Goal: Task Accomplishment & Management: Use online tool/utility

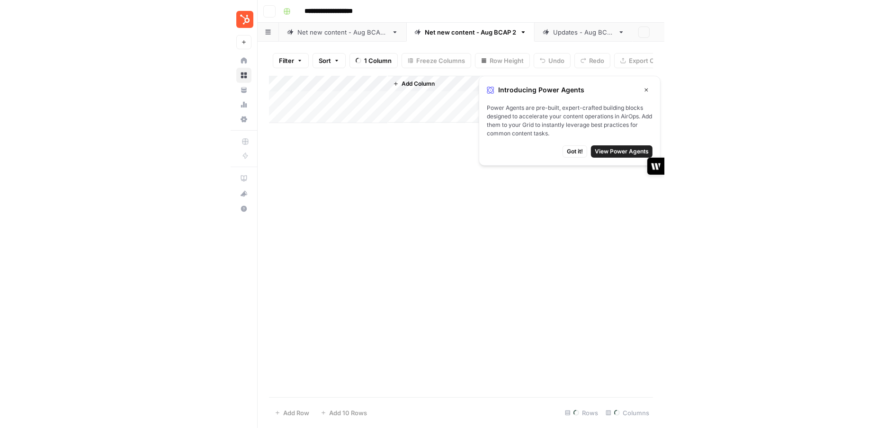
scroll to position [0, 429]
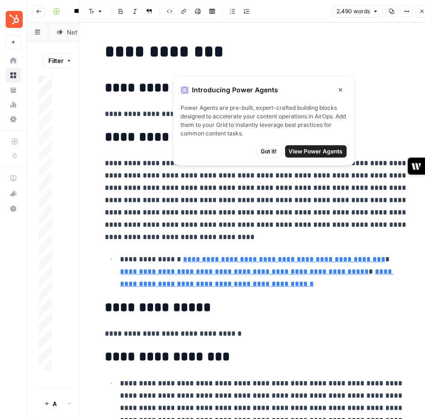
click at [339, 91] on icon "button" at bounding box center [341, 90] width 6 height 6
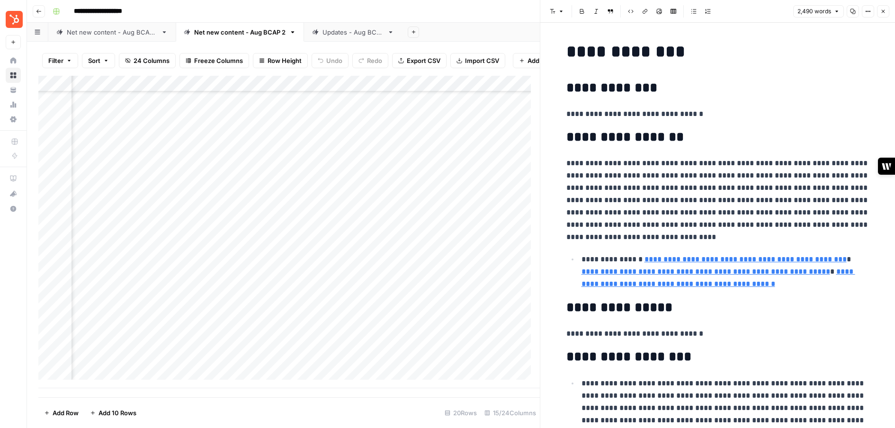
scroll to position [49, 429]
type input "[URL]"
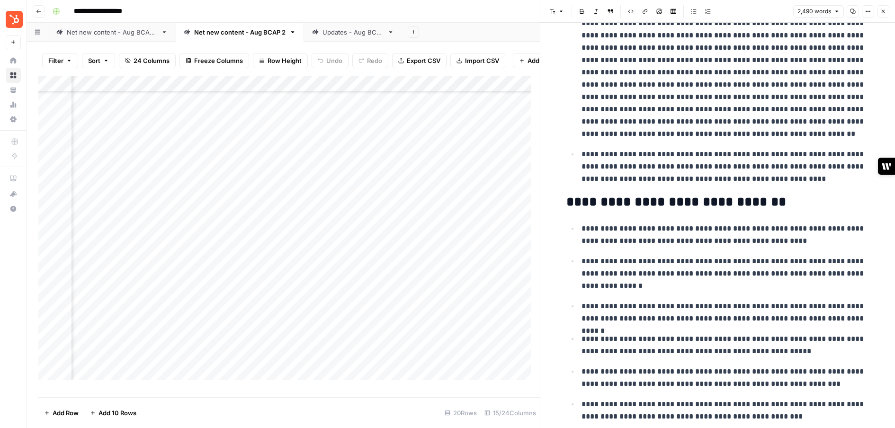
scroll to position [787, 0]
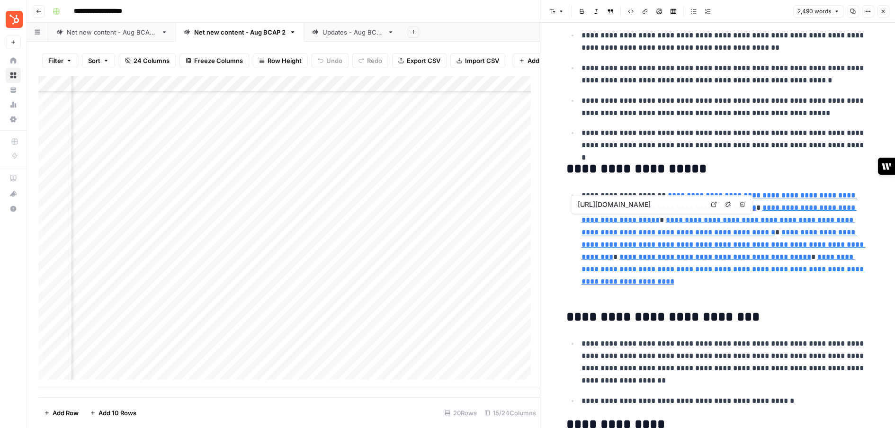
type input "[URL][DOMAIN_NAME]"
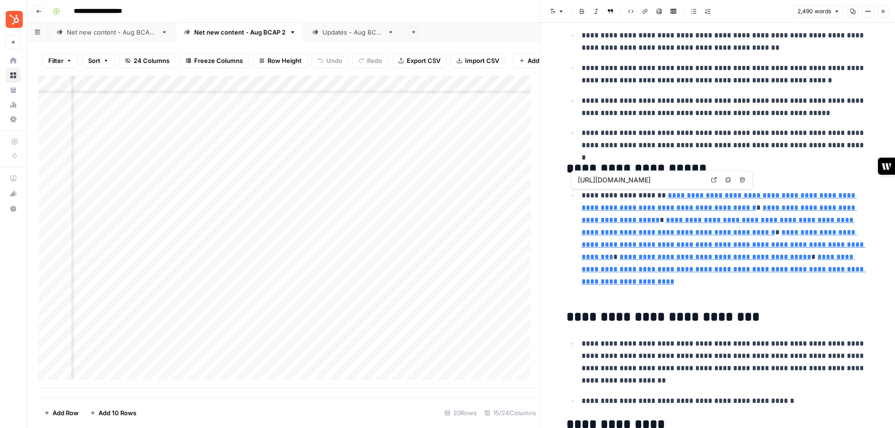
click at [433, 194] on link "**********" at bounding box center [720, 201] width 276 height 19
click at [433, 183] on input "[URL][DOMAIN_NAME]" at bounding box center [641, 179] width 126 height 9
click at [433, 204] on link "**********" at bounding box center [720, 201] width 276 height 19
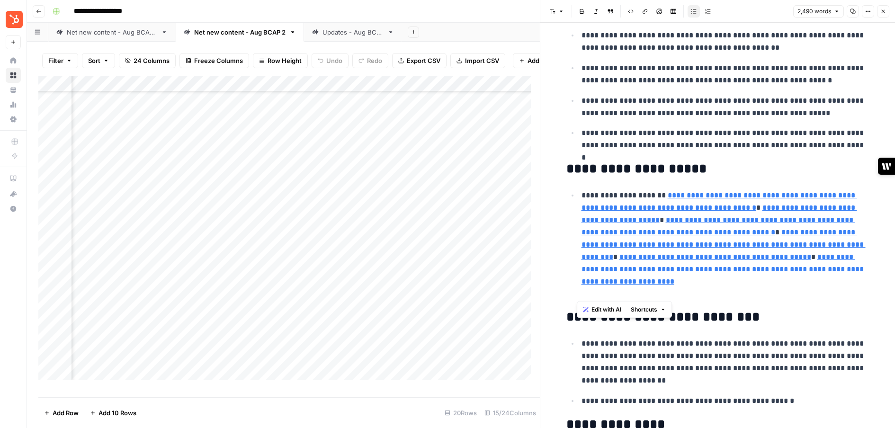
click at [433, 206] on p "**********" at bounding box center [726, 244] width 288 height 111
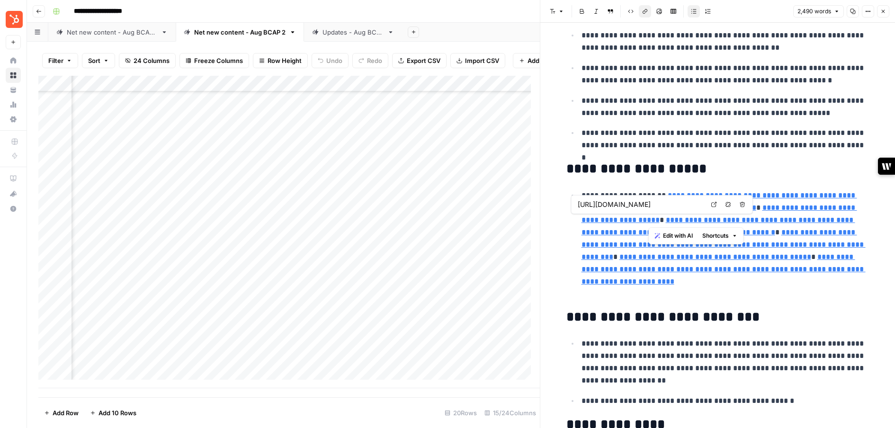
type input "[URL][DOMAIN_NAME]"
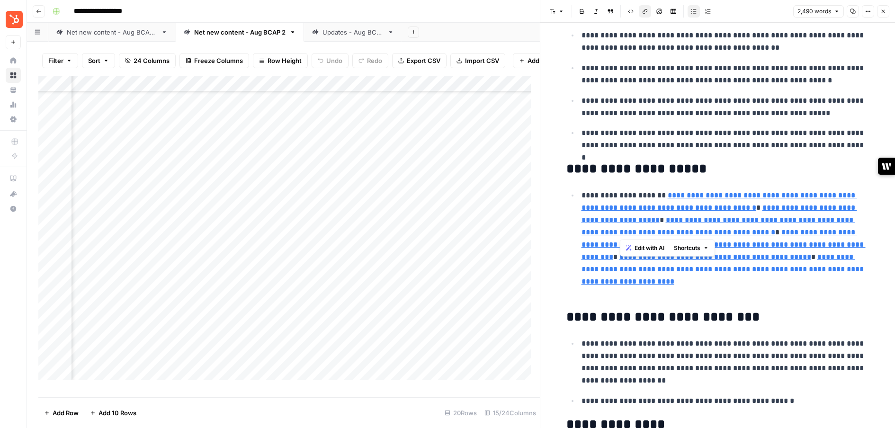
click at [433, 15] on button "Options" at bounding box center [868, 11] width 12 height 12
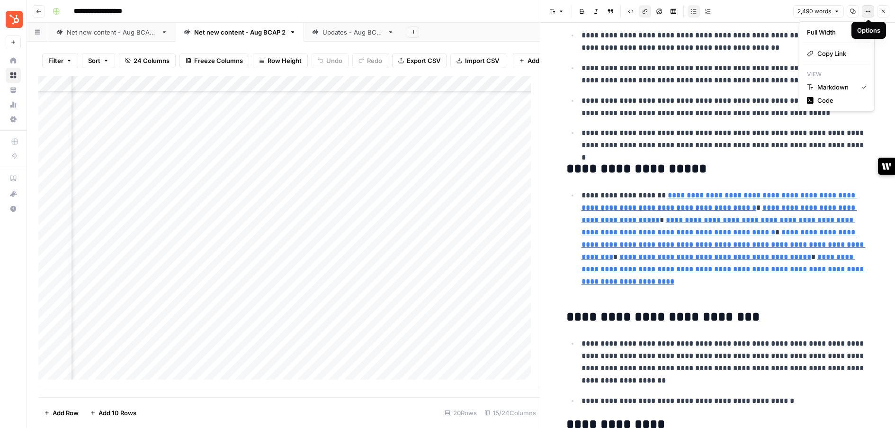
click at [433, 14] on button "Options" at bounding box center [868, 11] width 12 height 12
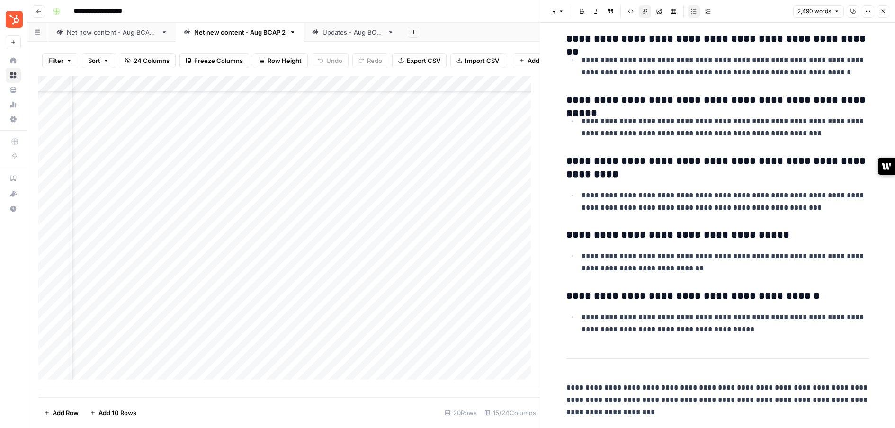
scroll to position [4841, 0]
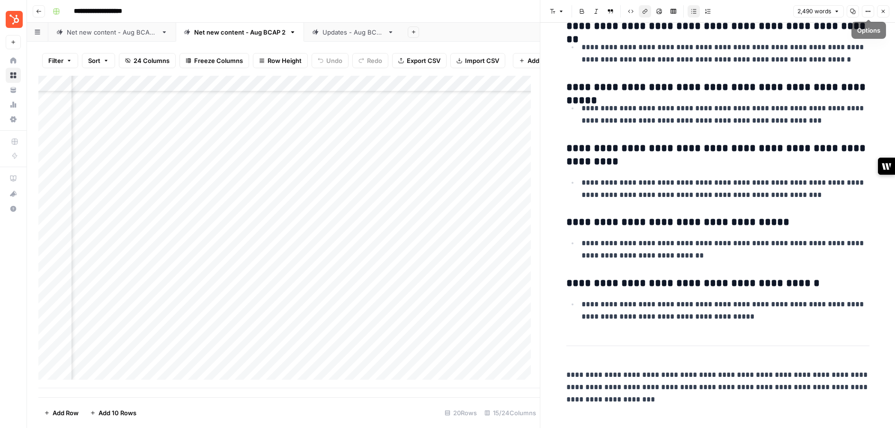
click at [433, 10] on icon "button" at bounding box center [883, 12] width 6 height 6
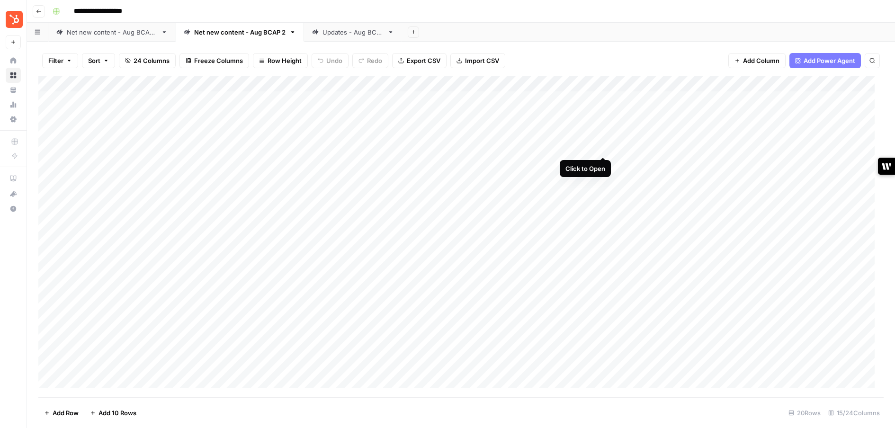
click at [433, 150] on div "Add Column" at bounding box center [460, 237] width 845 height 322
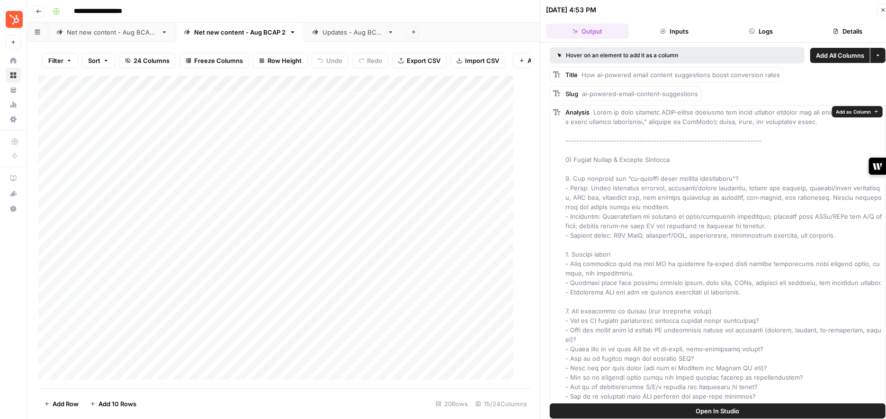
click at [433, 35] on button "Inputs" at bounding box center [674, 31] width 83 height 15
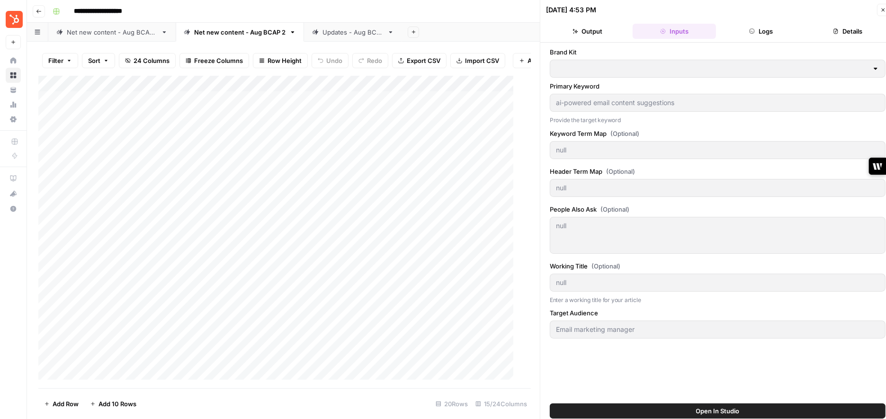
type input "HubSpot"
click at [433, 36] on button "Logs" at bounding box center [761, 31] width 83 height 15
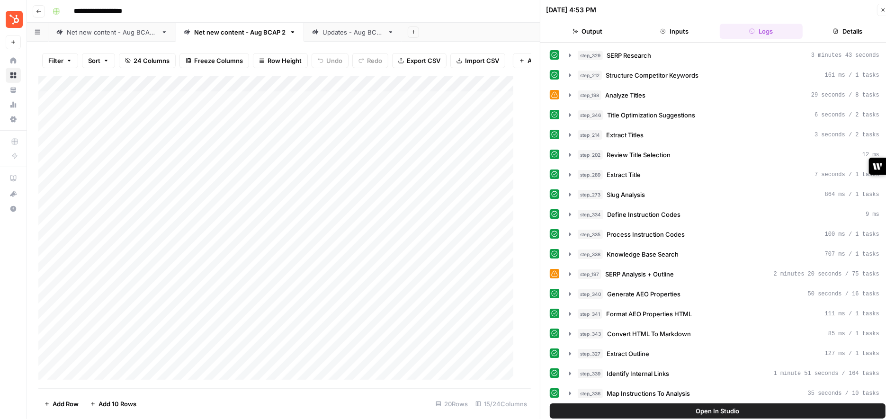
click at [433, 31] on button "Details" at bounding box center [847, 31] width 83 height 15
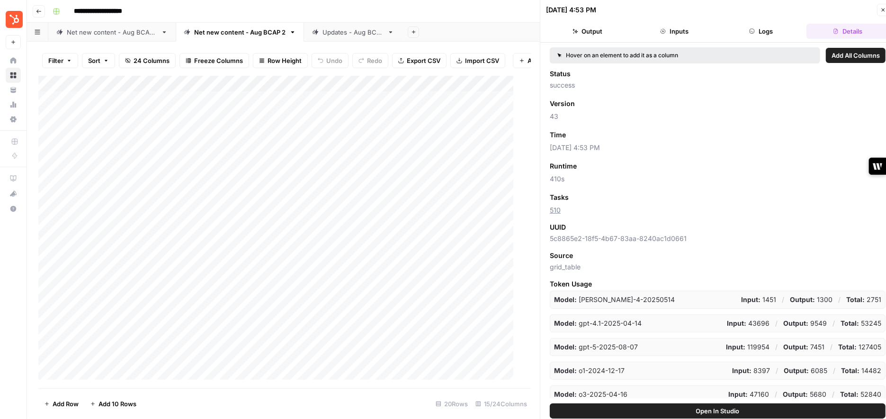
click at [433, 29] on button "Output" at bounding box center [587, 31] width 83 height 15
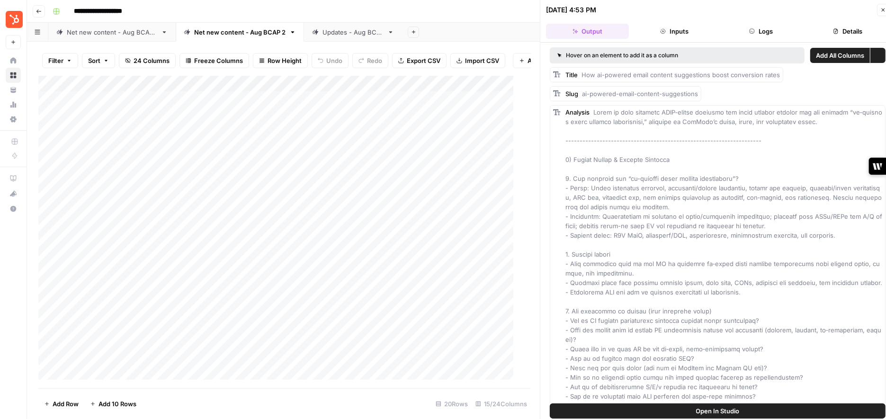
click at [433, 34] on button "Logs" at bounding box center [761, 31] width 83 height 15
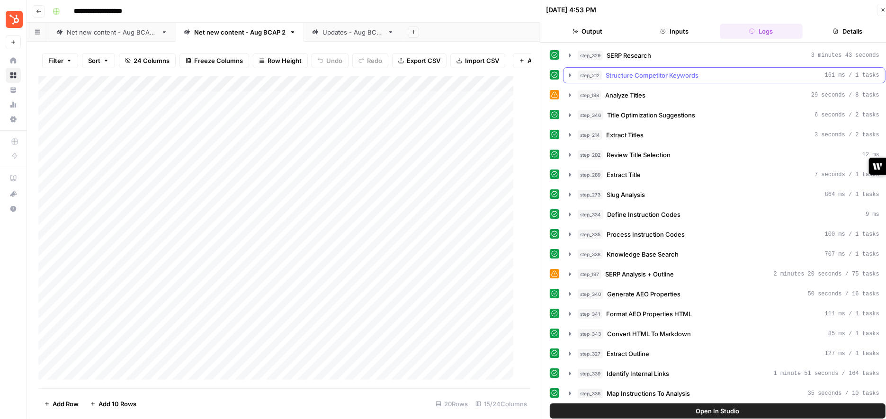
click at [433, 76] on icon "button" at bounding box center [570, 76] width 8 height 8
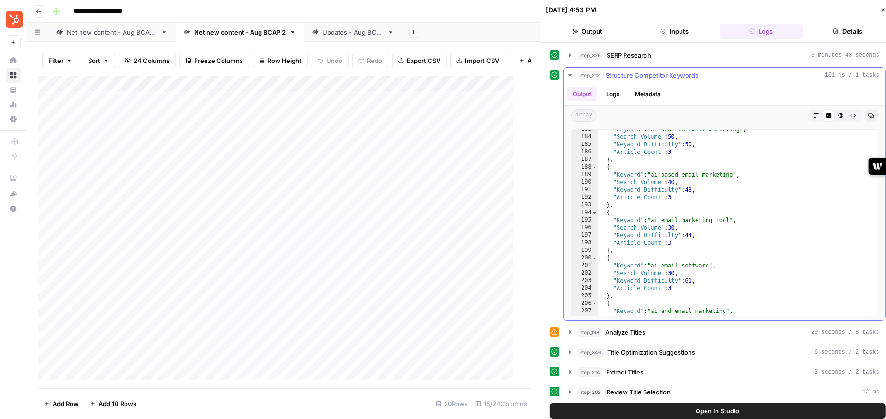
scroll to position [1420, 0]
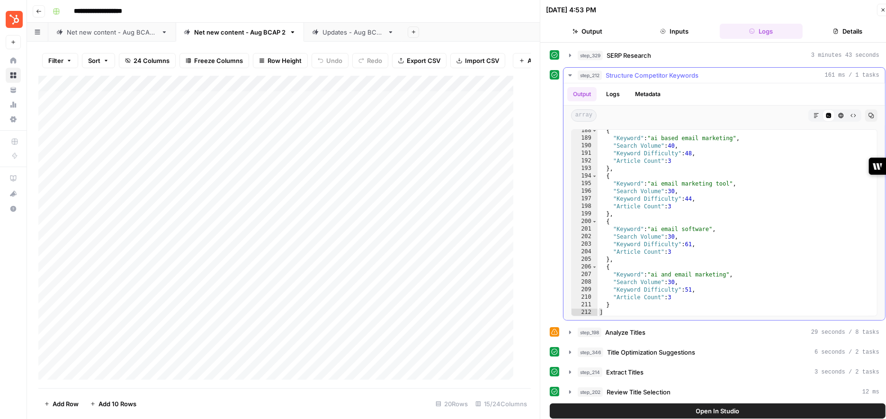
click at [433, 75] on icon "button" at bounding box center [570, 76] width 8 height 8
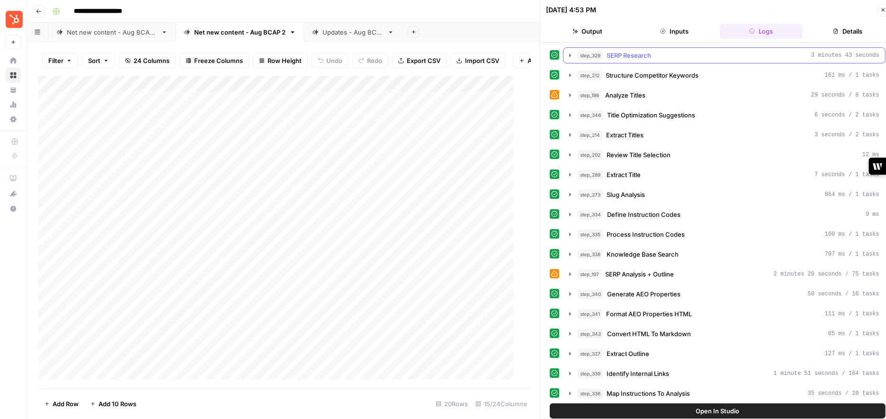
click at [433, 57] on icon "button" at bounding box center [570, 56] width 8 height 8
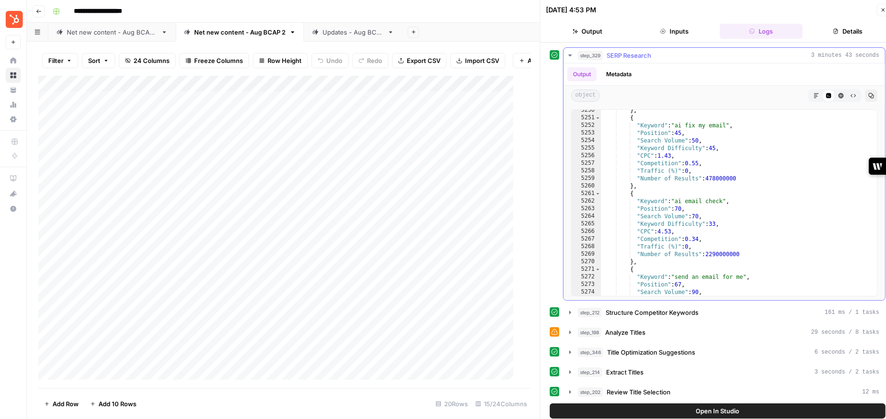
scroll to position [11384, 0]
click at [433, 57] on icon "button" at bounding box center [570, 56] width 8 height 8
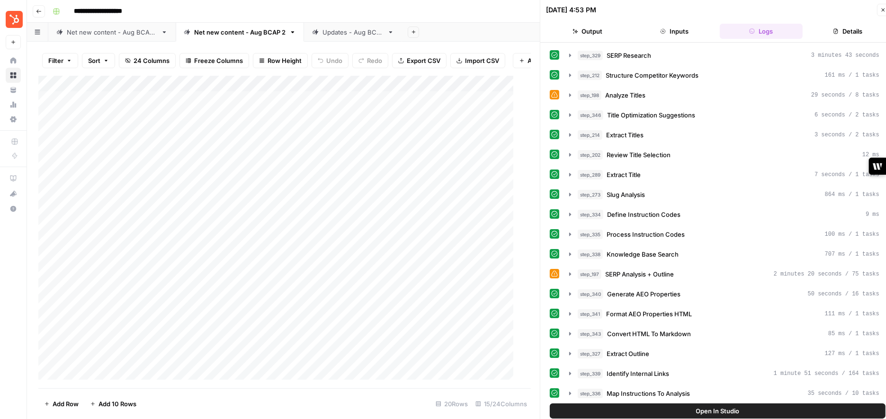
click at [433, 34] on button "Details" at bounding box center [847, 31] width 83 height 15
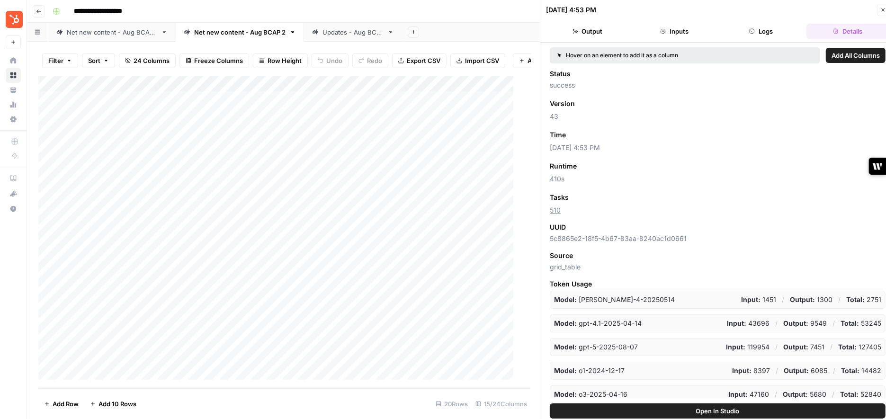
scroll to position [2, 0]
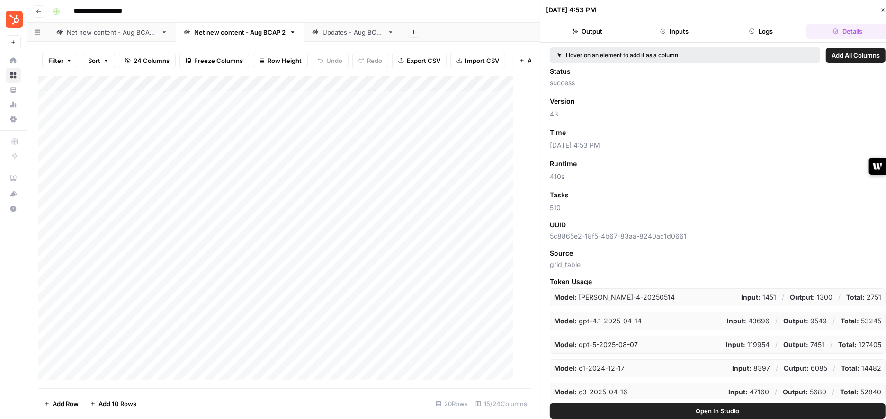
click at [433, 32] on button "Output" at bounding box center [587, 31] width 83 height 15
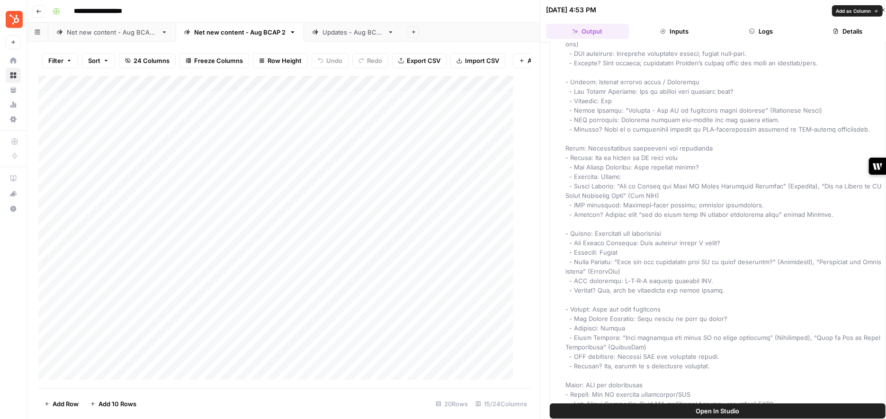
scroll to position [1407, 0]
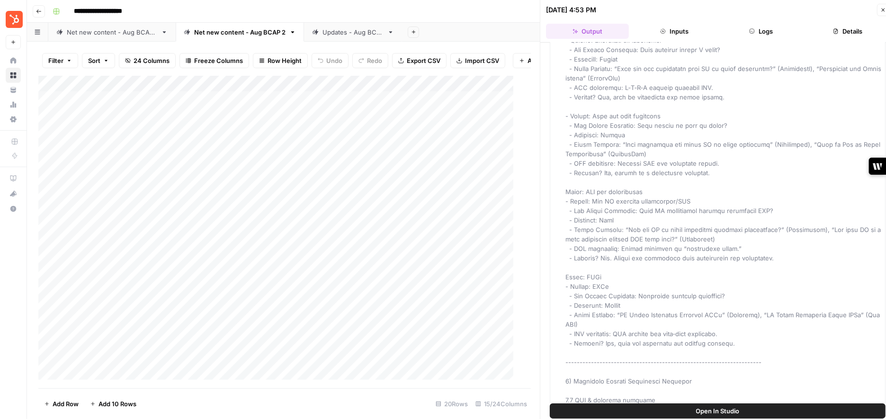
click at [433, 11] on icon "button" at bounding box center [883, 10] width 6 height 6
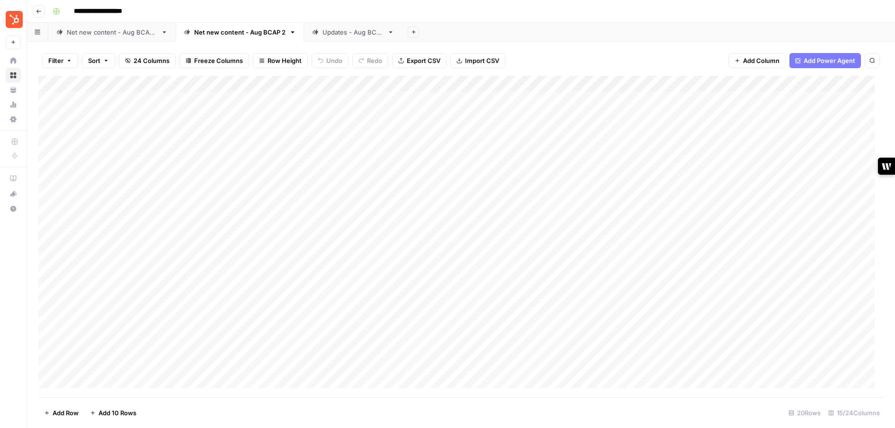
click at [433, 146] on div "Add Column" at bounding box center [460, 237] width 845 height 322
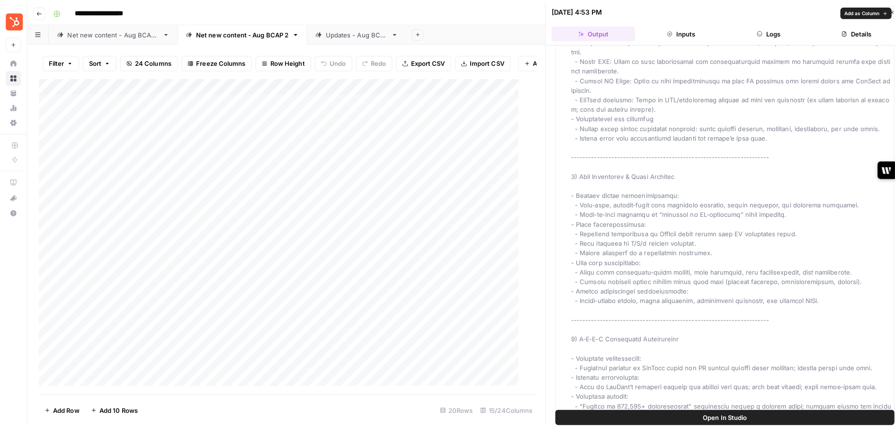
scroll to position [2251, 0]
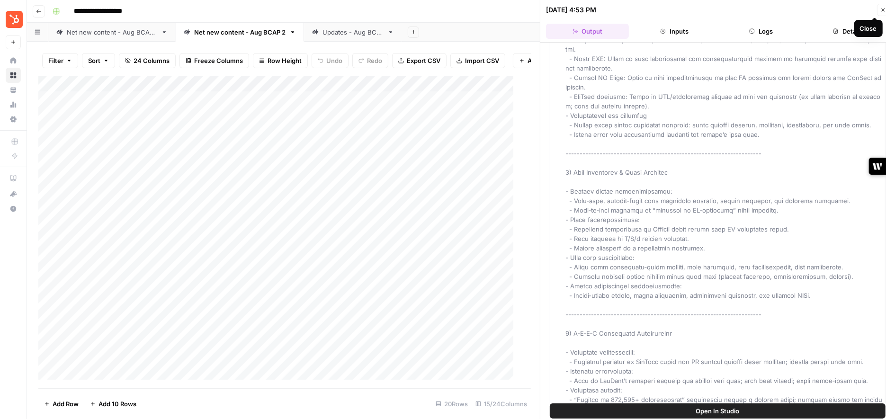
click at [433, 9] on icon "button" at bounding box center [883, 10] width 3 height 3
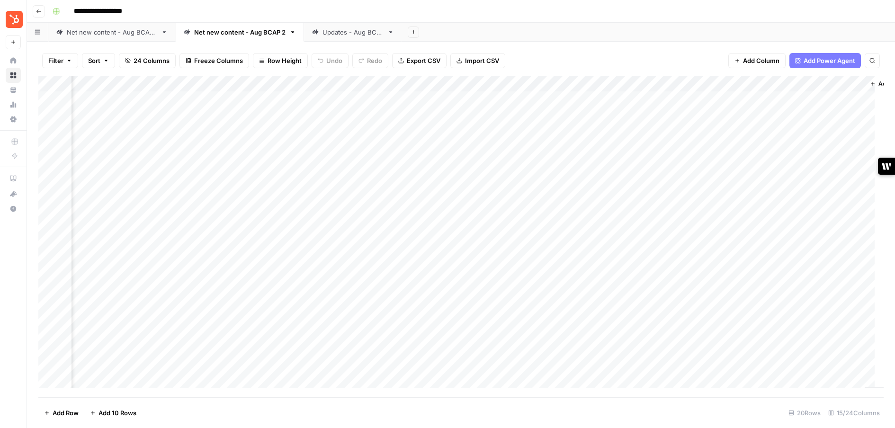
scroll to position [0, 777]
click at [433, 148] on div "Add Column" at bounding box center [460, 237] width 845 height 322
click at [433, 149] on div "Add Column" at bounding box center [460, 237] width 845 height 322
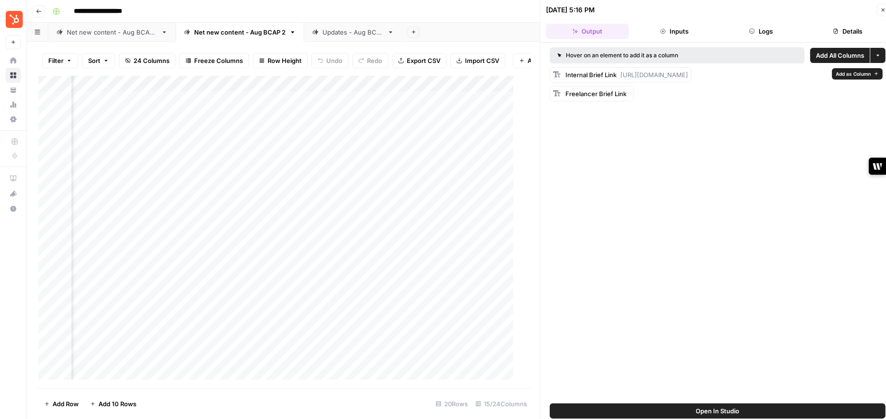
click at [433, 76] on span "[URL][DOMAIN_NAME]" at bounding box center [654, 75] width 68 height 8
drag, startPoint x: 621, startPoint y: 75, endPoint x: 601, endPoint y: 80, distance: 20.6
click at [433, 80] on div "Internal Brief Link [URL][DOMAIN_NAME]" at bounding box center [626, 74] width 123 height 9
copy span "[URL][DOMAIN_NAME]"
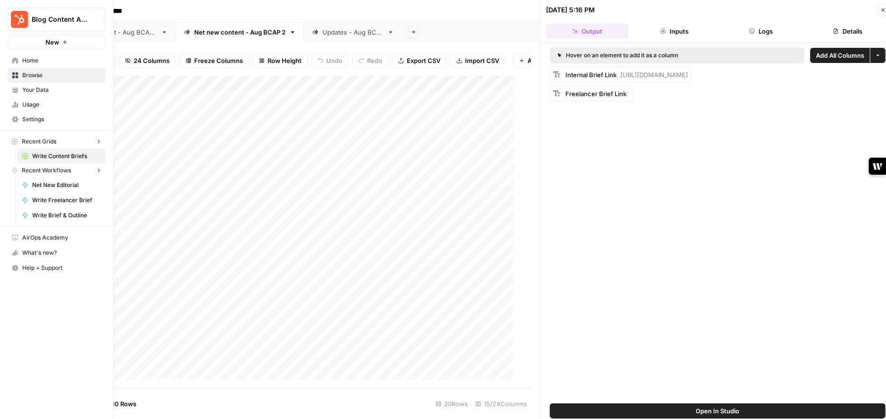
click at [15, 58] on icon at bounding box center [15, 60] width 7 height 7
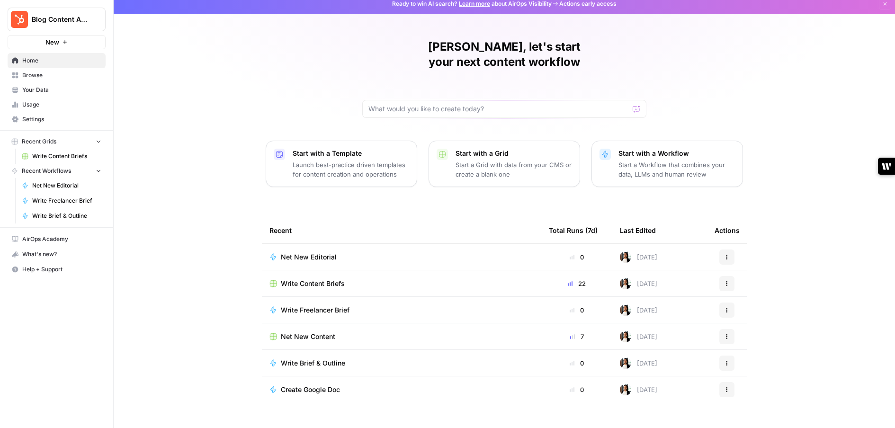
scroll to position [7, 0]
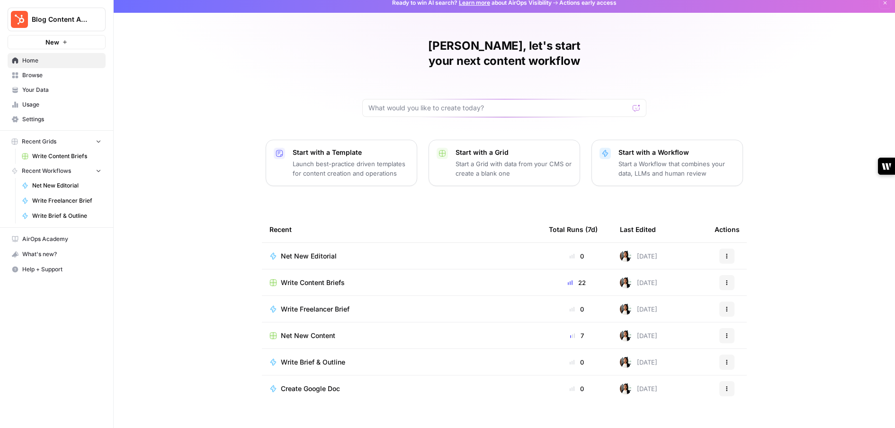
click at [370, 278] on div "Write Content Briefs" at bounding box center [401, 282] width 264 height 9
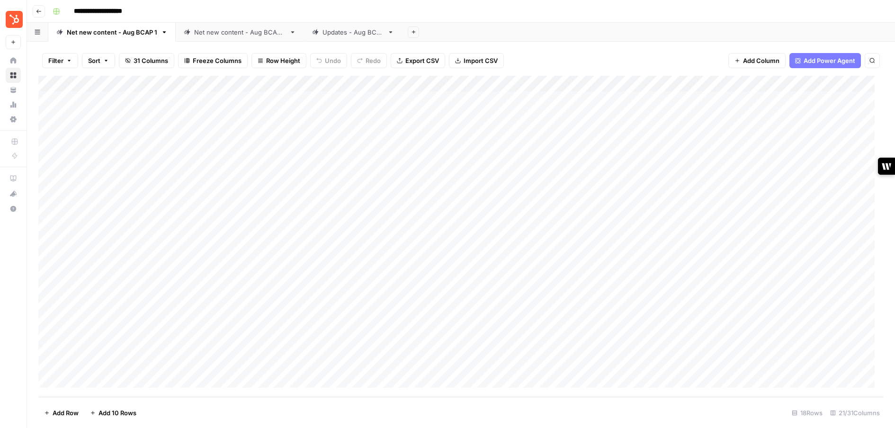
click at [134, 38] on link "Net new content - Aug BCAP 1" at bounding box center [111, 32] width 127 height 19
click at [165, 38] on link "Net new content - Aug BCAP 1" at bounding box center [111, 32] width 127 height 19
click at [164, 34] on icon "button" at bounding box center [164, 32] width 7 height 7
click at [238, 35] on div "Net new content - Aug BCAP 2" at bounding box center [239, 31] width 91 height 9
click at [356, 32] on div "Updates - Aug BCAP" at bounding box center [352, 31] width 61 height 9
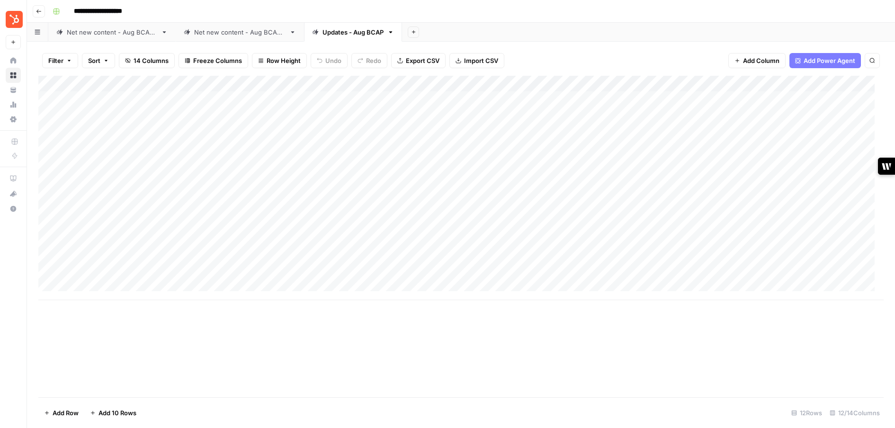
click at [130, 38] on link "Net new content - Aug BCAP 1" at bounding box center [111, 32] width 127 height 19
click at [42, 15] on button "Go back" at bounding box center [39, 11] width 12 height 12
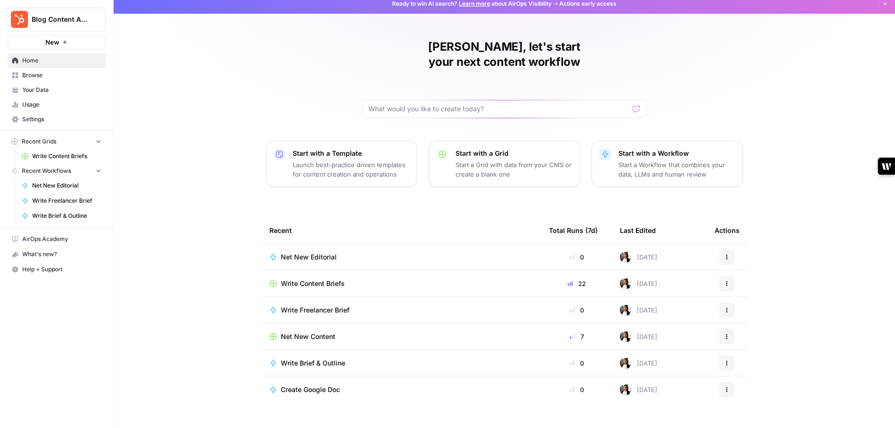
scroll to position [7, 0]
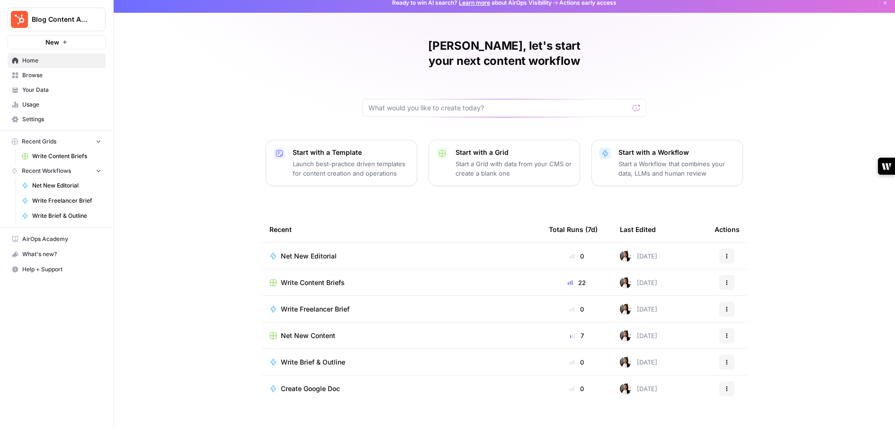
click at [56, 76] on span "Browse" at bounding box center [61, 75] width 79 height 9
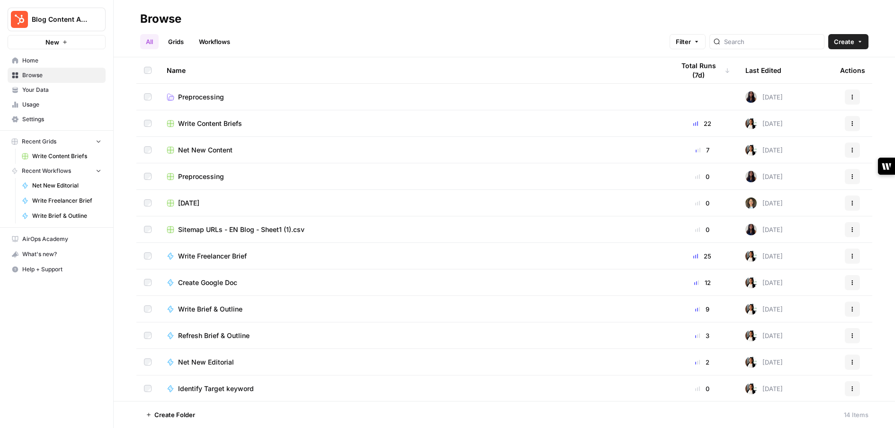
click at [231, 47] on link "Workflows" at bounding box center [214, 41] width 43 height 15
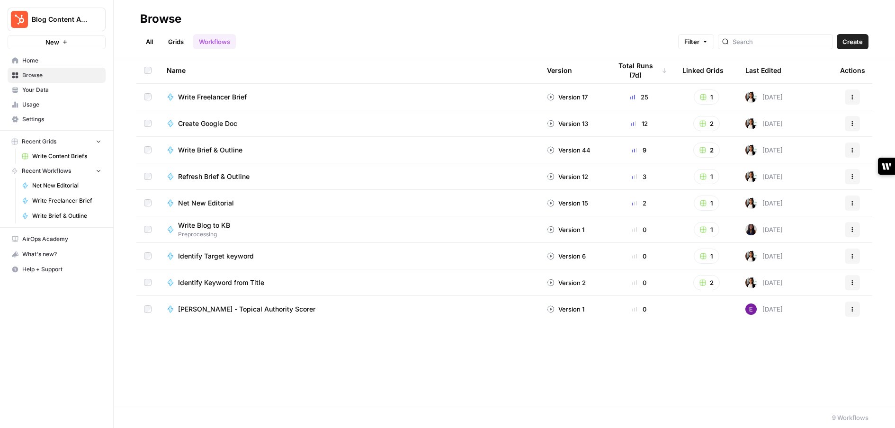
click at [184, 42] on link "Grids" at bounding box center [175, 41] width 27 height 15
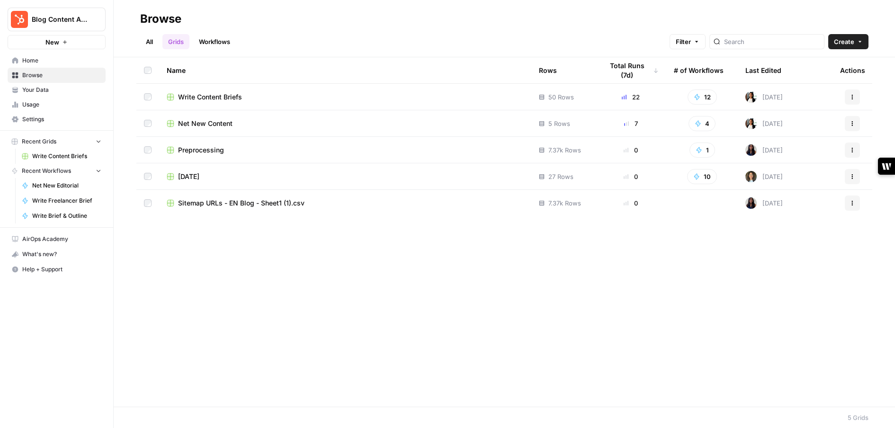
click at [351, 179] on div "[DATE]" at bounding box center [345, 176] width 357 height 9
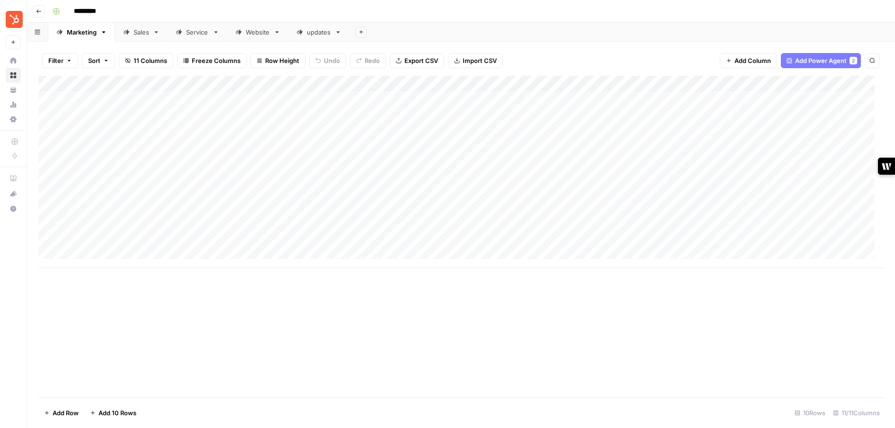
click at [223, 84] on div "Add Column" at bounding box center [460, 172] width 845 height 192
click at [433, 18] on div "*********" at bounding box center [467, 11] width 837 height 15
click at [134, 39] on link "Sales" at bounding box center [141, 32] width 53 height 19
click at [193, 34] on div "Service" at bounding box center [197, 31] width 23 height 9
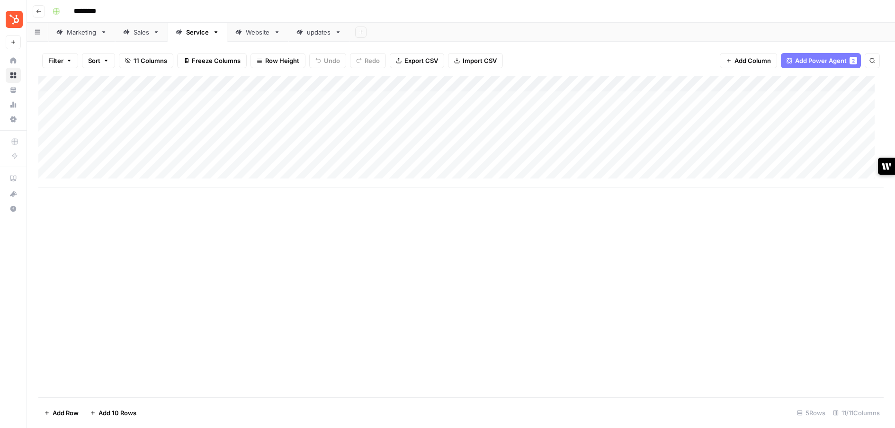
click at [40, 15] on button "Go back" at bounding box center [39, 11] width 12 height 12
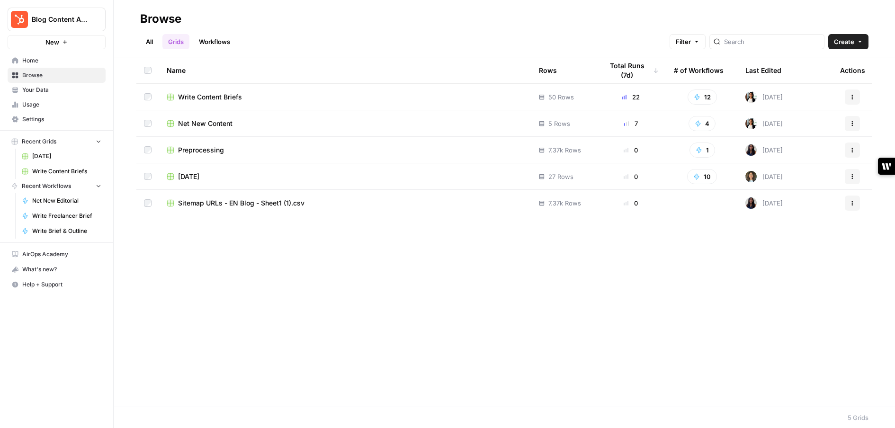
click at [251, 179] on div "[DATE]" at bounding box center [345, 176] width 357 height 9
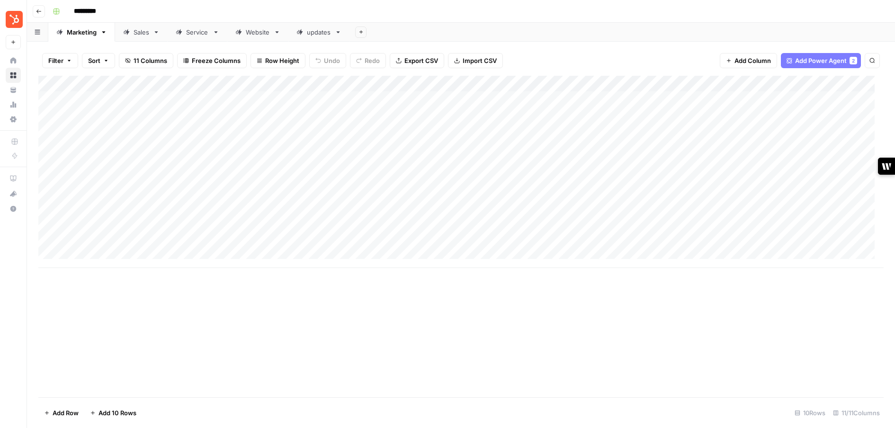
click at [125, 195] on div "Add Column" at bounding box center [460, 172] width 845 height 192
click at [63, 198] on div "Add Column" at bounding box center [460, 172] width 845 height 192
click at [61, 197] on div "Add Column" at bounding box center [460, 172] width 845 height 192
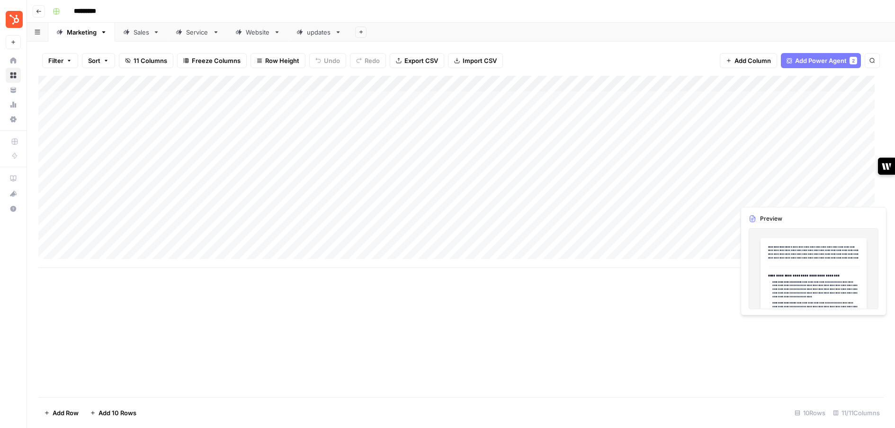
click at [433, 197] on div "Add Column" at bounding box center [460, 172] width 845 height 192
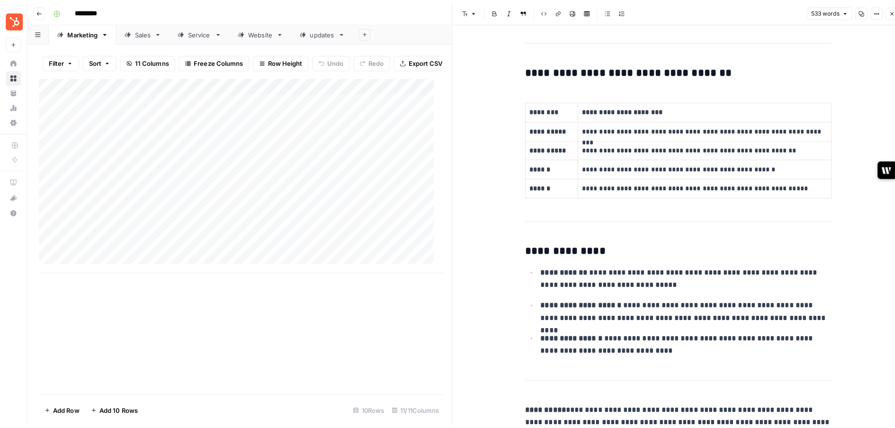
scroll to position [1087, 0]
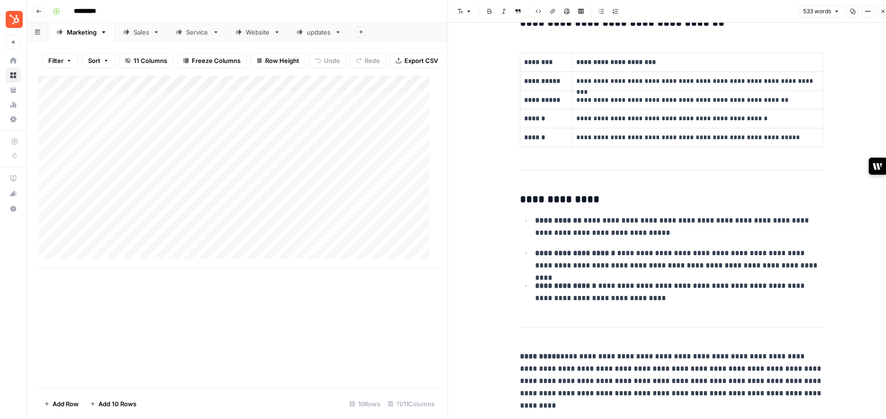
click at [433, 13] on icon "button" at bounding box center [883, 12] width 6 height 6
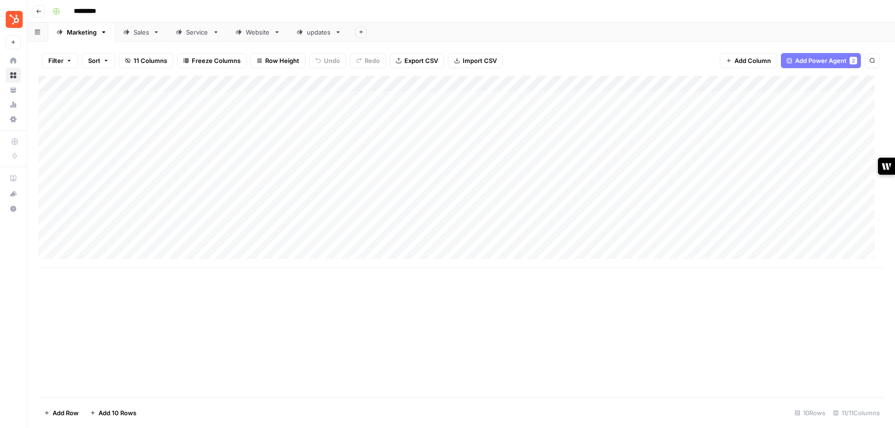
scroll to position [0, 187]
click at [433, 85] on div "Add Column" at bounding box center [460, 172] width 845 height 192
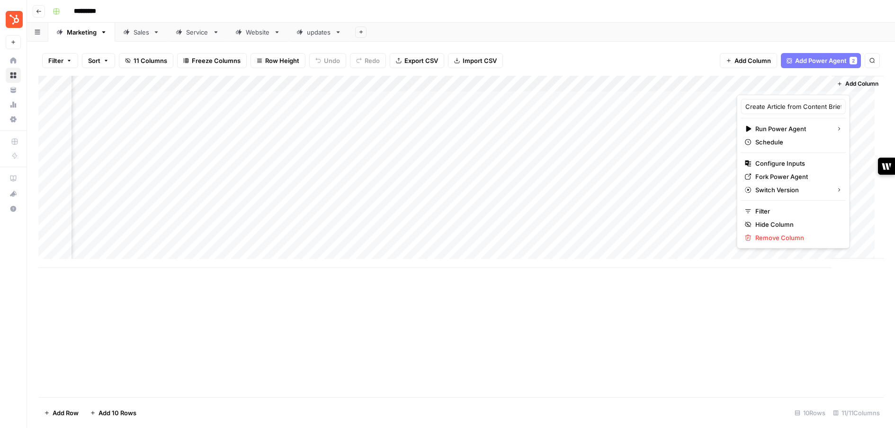
click at [433, 43] on div "Filter Sort 11 Columns Freeze Columns Row Height Undo Redo Export CSV Import CS…" at bounding box center [461, 235] width 868 height 386
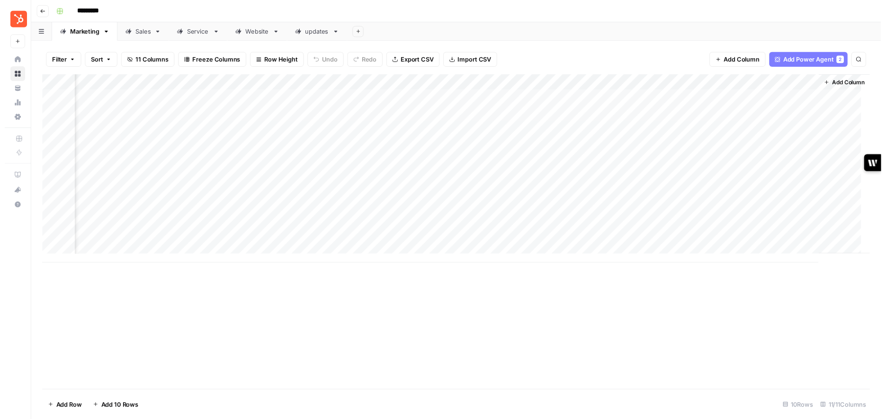
scroll to position [0, 0]
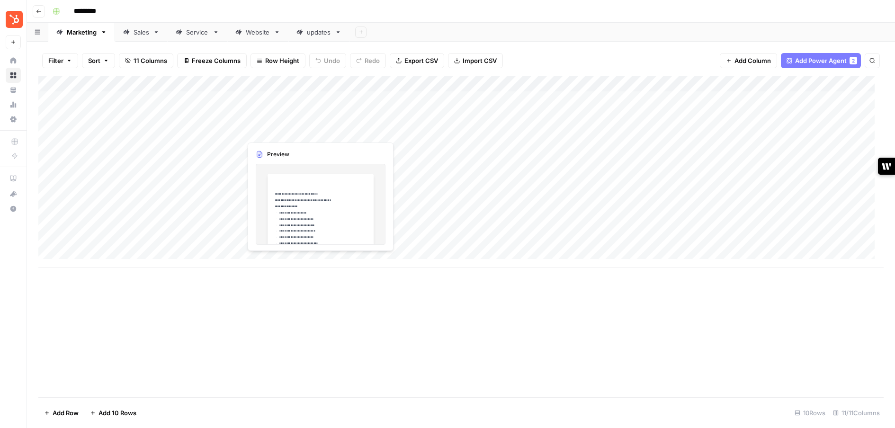
click at [281, 133] on div "Add Column" at bounding box center [460, 172] width 845 height 192
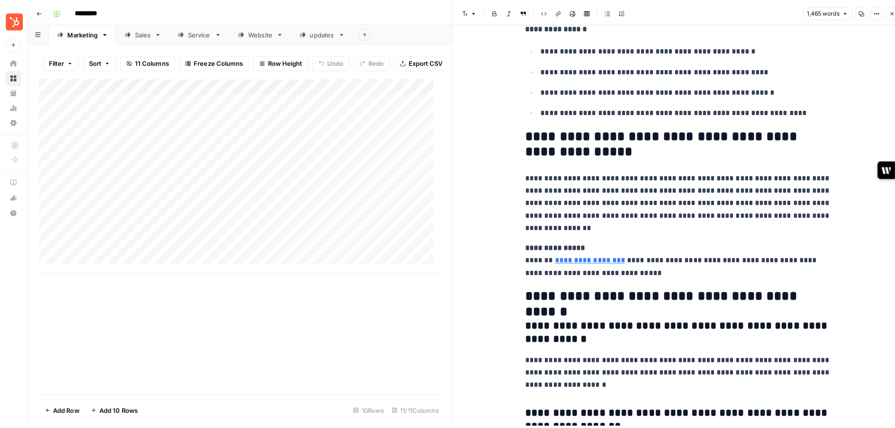
scroll to position [4062, 0]
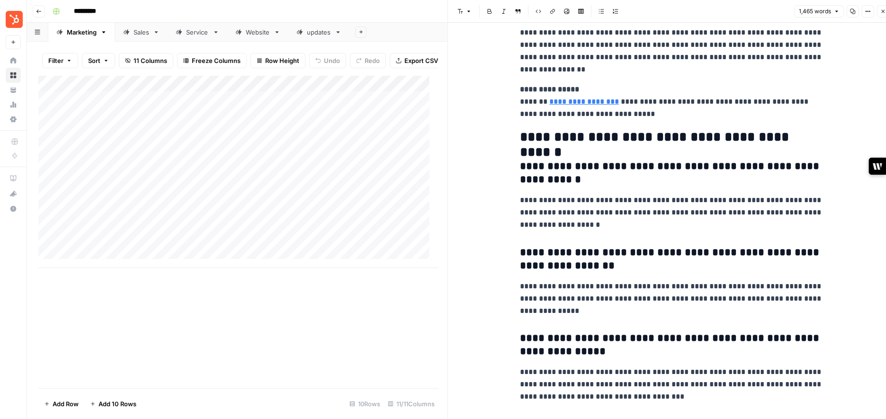
click at [315, 36] on div "updates" at bounding box center [319, 31] width 24 height 9
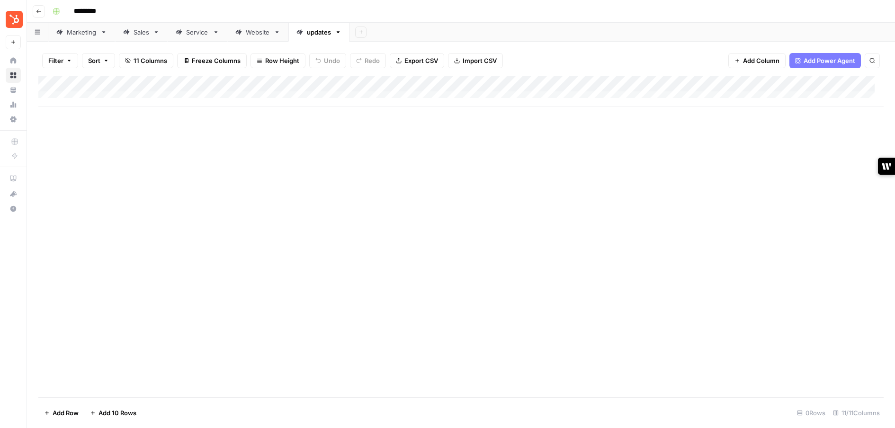
click at [37, 11] on icon "button" at bounding box center [38, 11] width 5 height 4
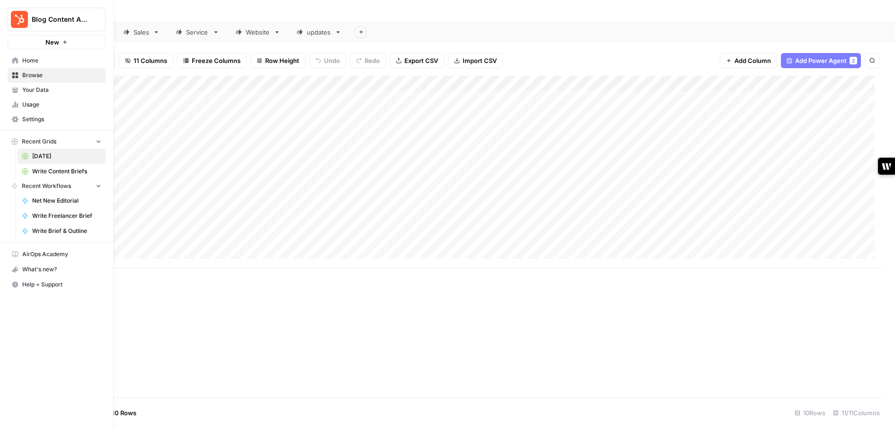
click at [51, 145] on span "Recent Grids" at bounding box center [39, 141] width 35 height 9
click at [36, 78] on span "Browse" at bounding box center [61, 75] width 79 height 9
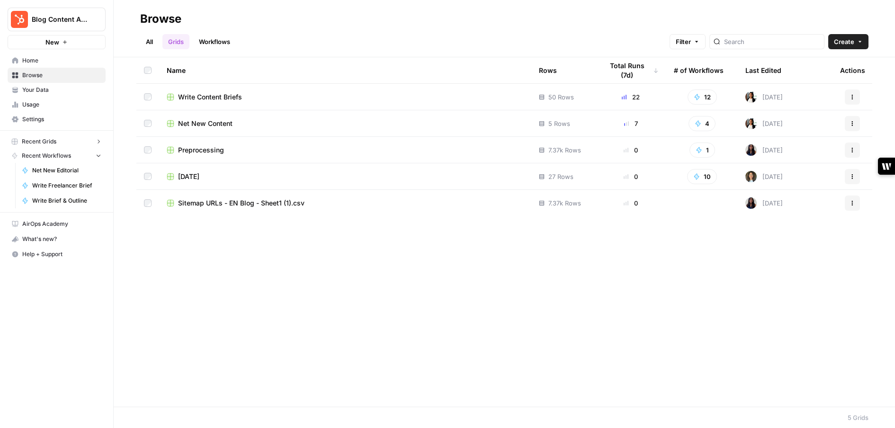
click at [389, 202] on div "Sitemap URLs - EN Blog - Sheet1 (1).csv" at bounding box center [345, 202] width 357 height 9
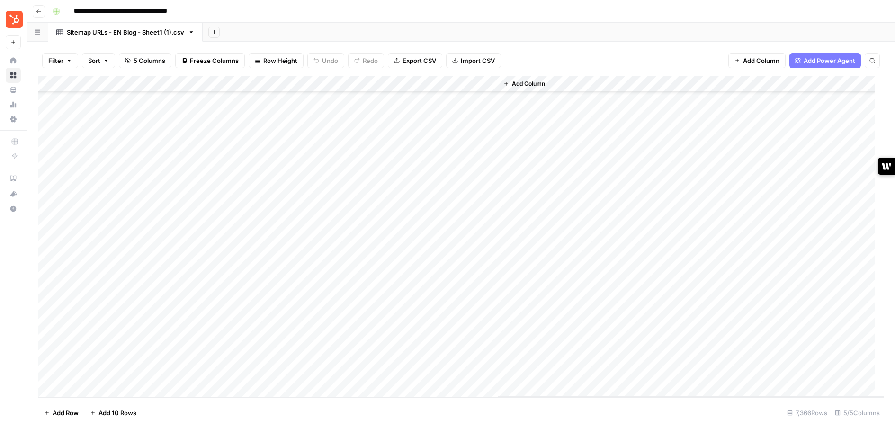
scroll to position [46498, 0]
click at [41, 12] on icon "button" at bounding box center [39, 12] width 6 height 6
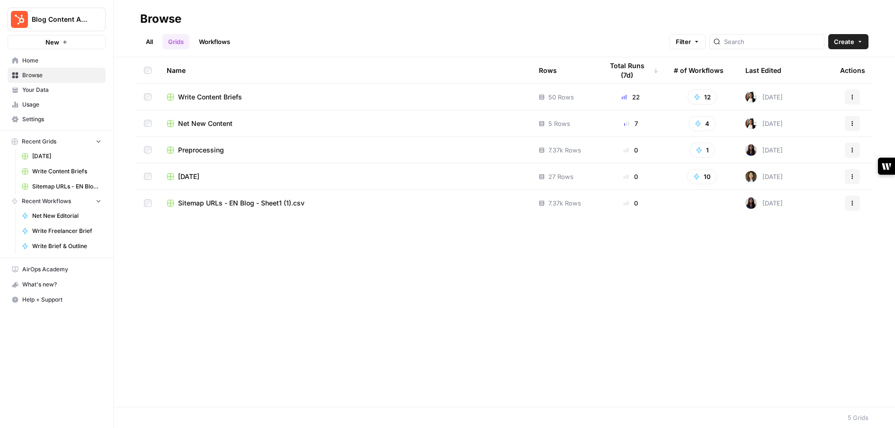
click at [54, 214] on span "Net New Editorial" at bounding box center [66, 216] width 69 height 9
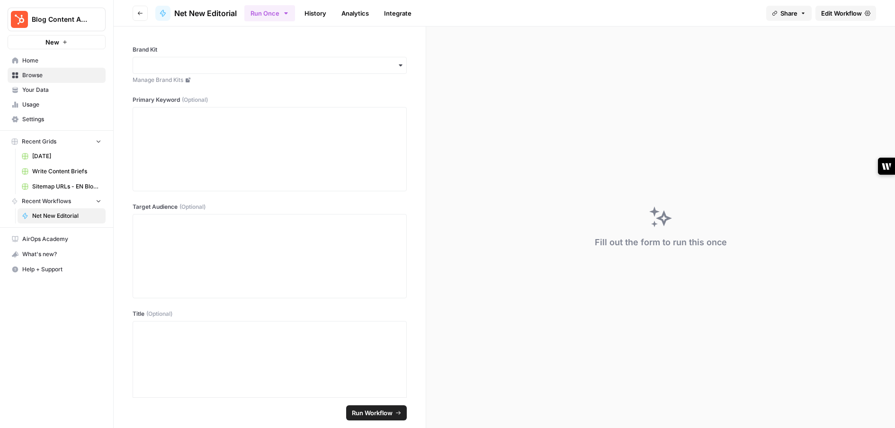
click at [48, 78] on span "Browse" at bounding box center [61, 75] width 79 height 9
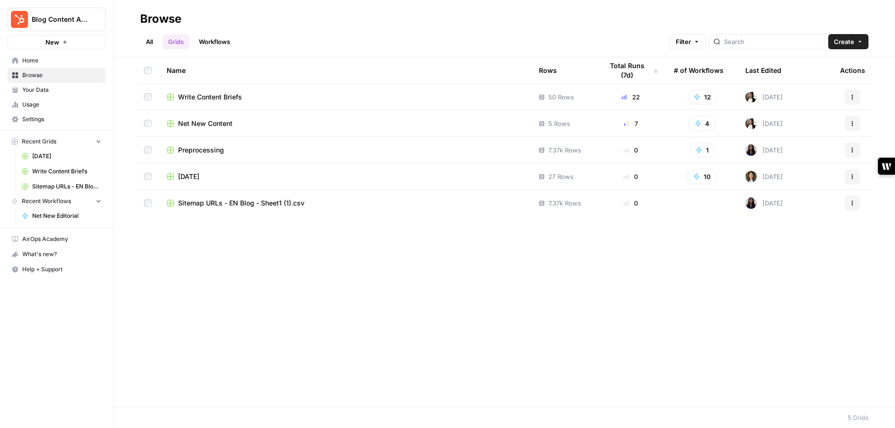
click at [225, 42] on link "Workflows" at bounding box center [214, 41] width 43 height 15
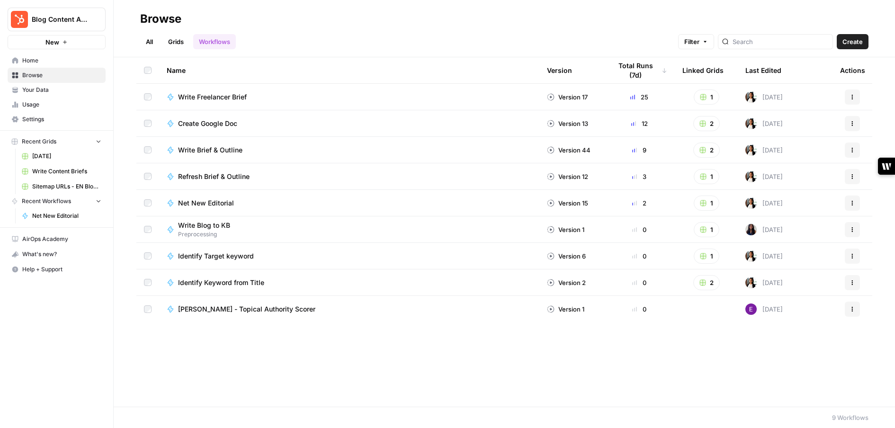
click at [318, 100] on div "Write Freelancer Brief" at bounding box center [349, 96] width 365 height 9
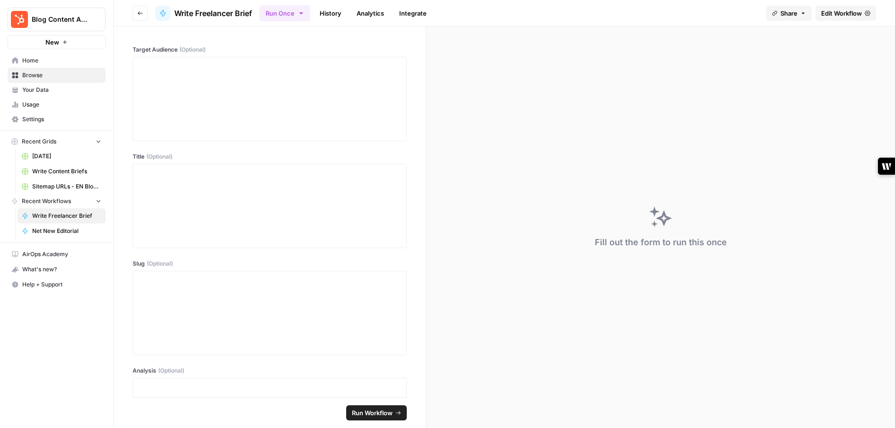
click at [433, 14] on link "Edit Workflow" at bounding box center [845, 13] width 61 height 15
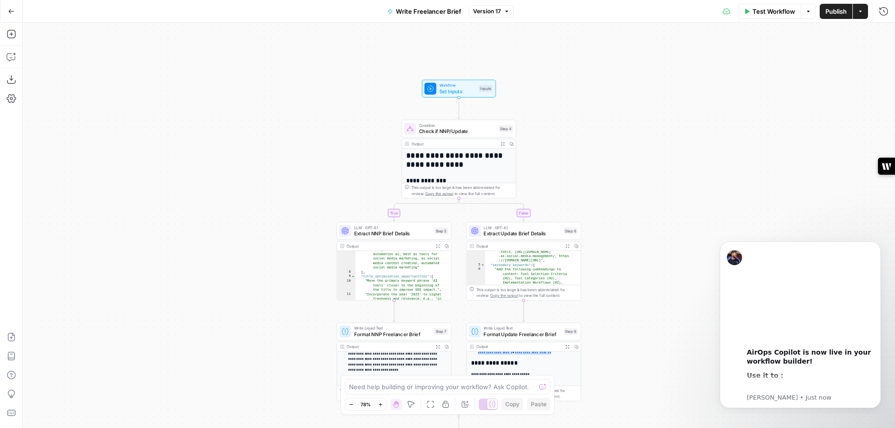
scroll to position [32, 0]
click at [14, 11] on button "Go Back" at bounding box center [11, 11] width 17 height 17
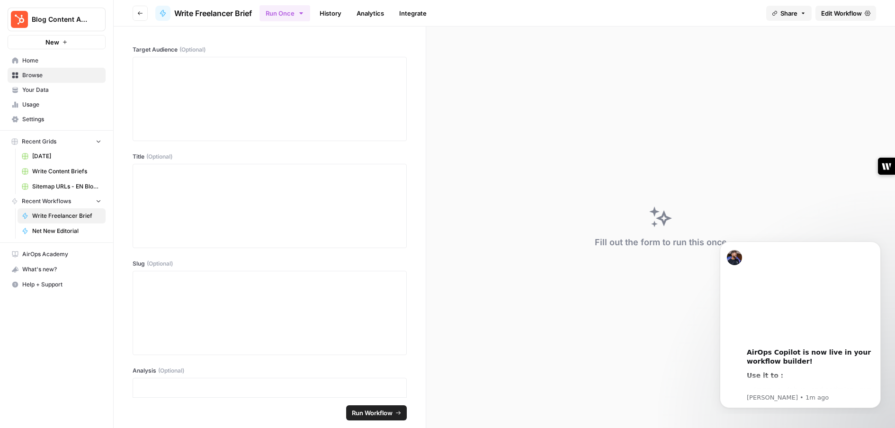
click at [141, 16] on button "Go back" at bounding box center [140, 13] width 15 height 15
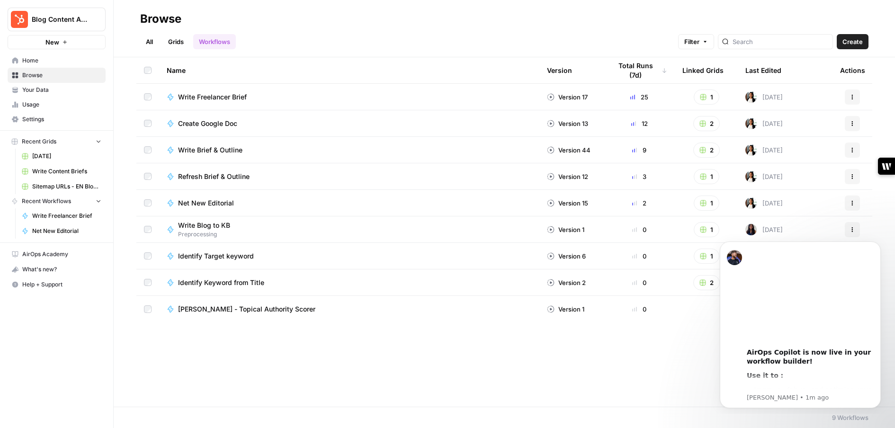
click at [295, 134] on td "Create Google Doc" at bounding box center [349, 123] width 380 height 26
click at [308, 125] on div "Create Google Doc" at bounding box center [349, 123] width 365 height 9
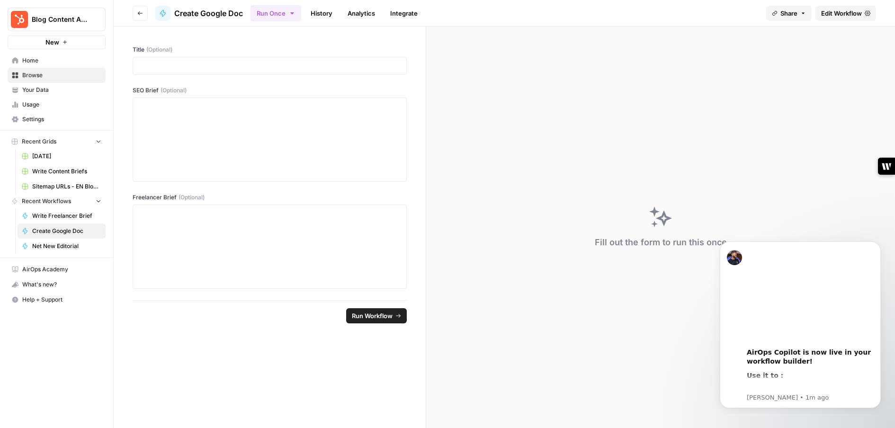
click at [433, 14] on span "Edit Workflow" at bounding box center [841, 13] width 41 height 9
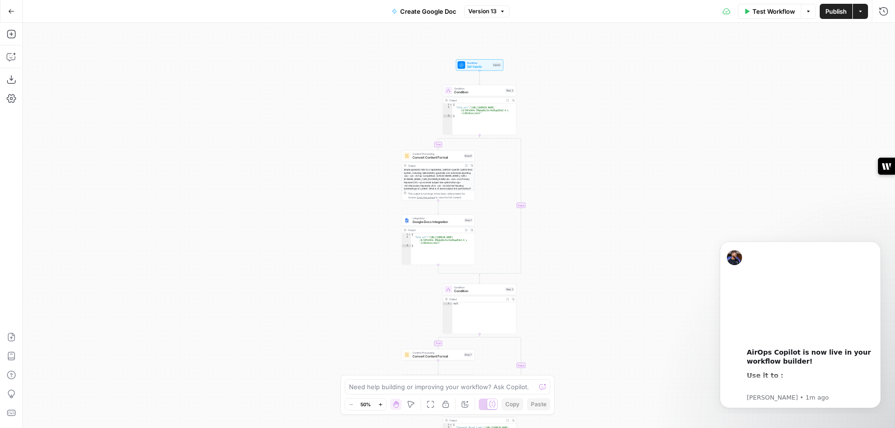
scroll to position [71, 0]
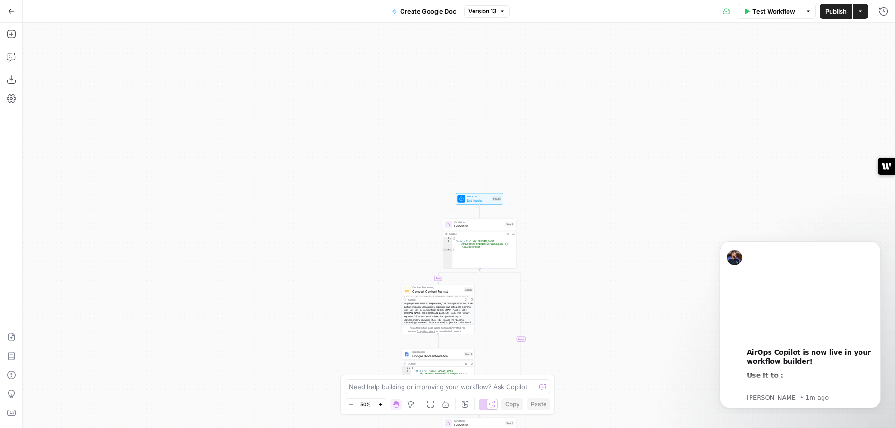
click at [13, 11] on icon "button" at bounding box center [12, 11] width 6 height 4
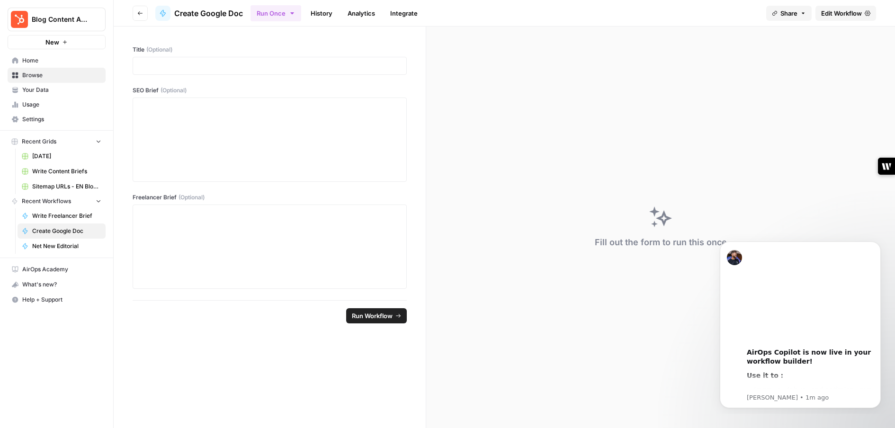
click at [136, 11] on button "Go back" at bounding box center [140, 13] width 15 height 15
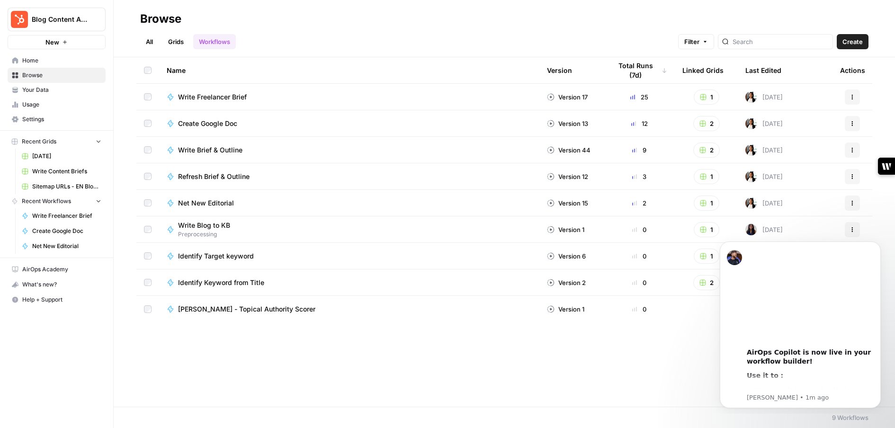
click at [320, 153] on div "Write Brief & Outline" at bounding box center [349, 149] width 365 height 9
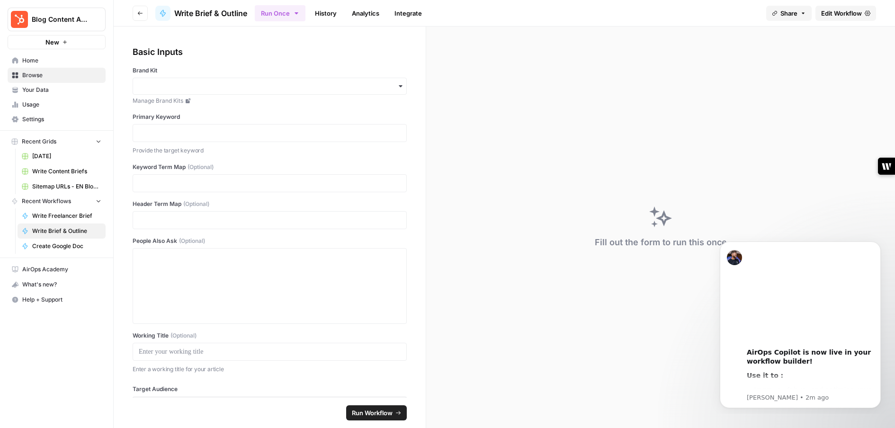
click at [329, 15] on link "History" at bounding box center [325, 13] width 33 height 15
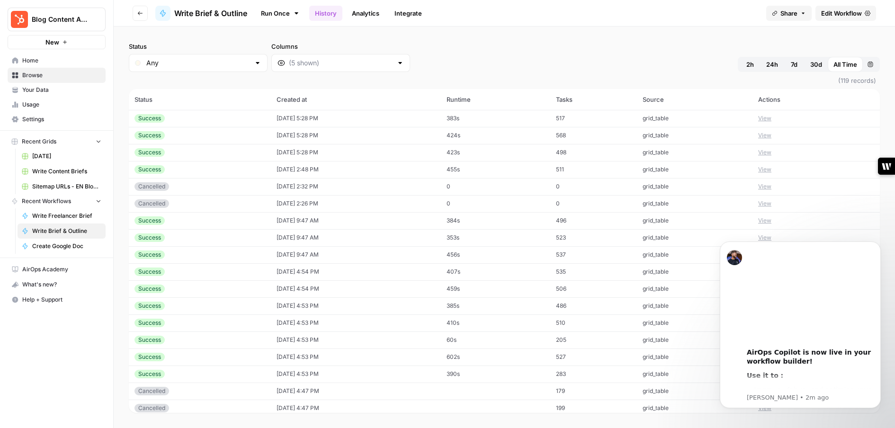
click at [368, 15] on link "Analytics" at bounding box center [365, 13] width 39 height 15
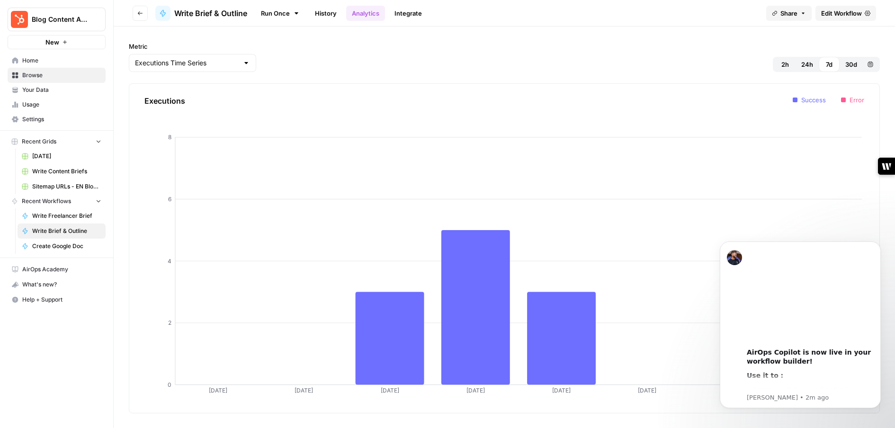
click at [409, 12] on link "Integrate" at bounding box center [408, 13] width 39 height 15
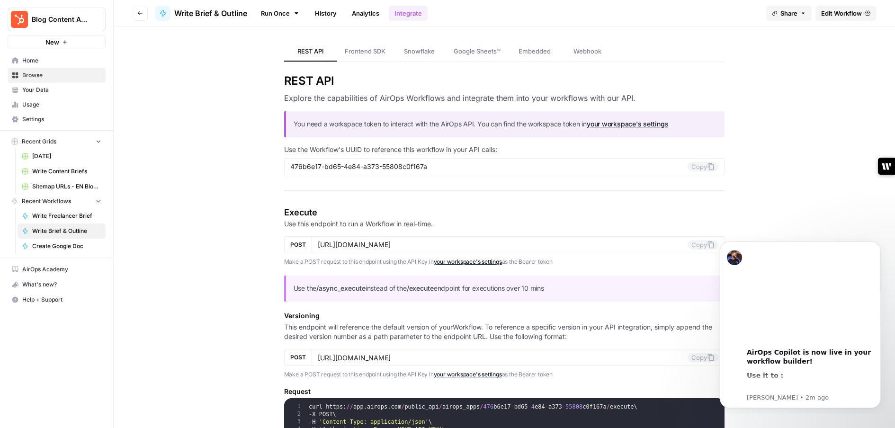
click at [367, 15] on link "Analytics" at bounding box center [365, 13] width 39 height 15
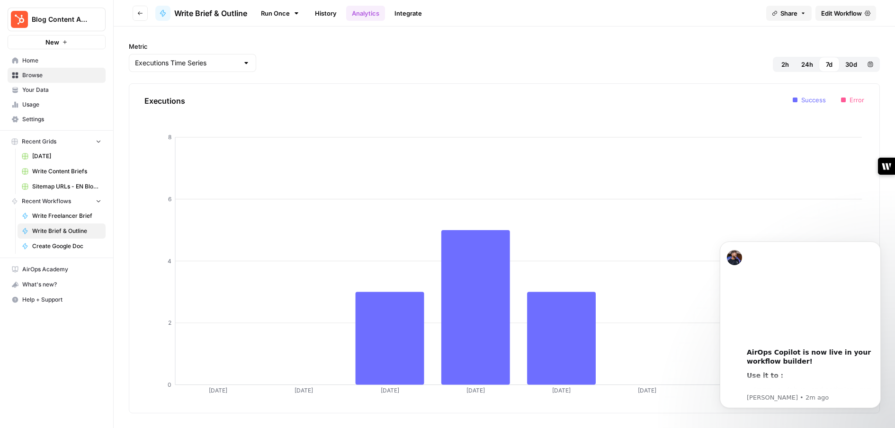
click at [402, 16] on link "Integrate" at bounding box center [408, 13] width 39 height 15
